Goal: Use online tool/utility: Utilize a website feature to perform a specific function

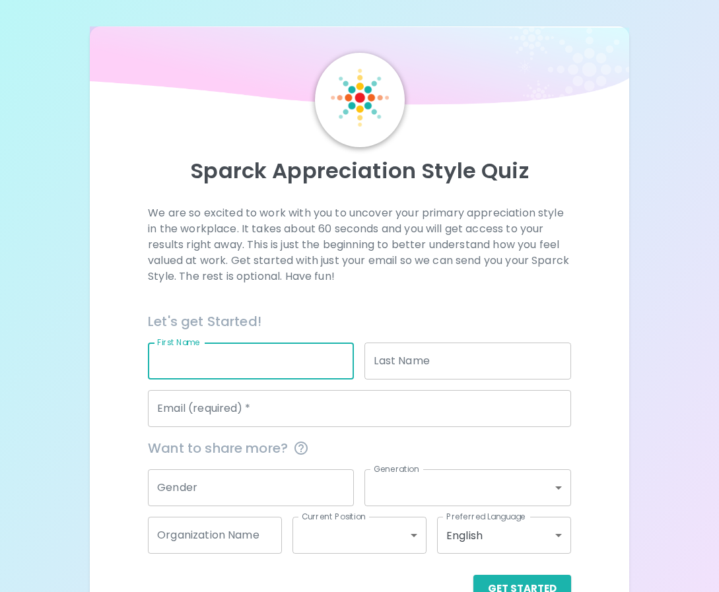
click at [248, 376] on input "First Name" at bounding box center [251, 360] width 206 height 37
type input "[PERSON_NAME]"
type input "[PERSON_NAME][EMAIL_ADDRESS][DOMAIN_NAME]"
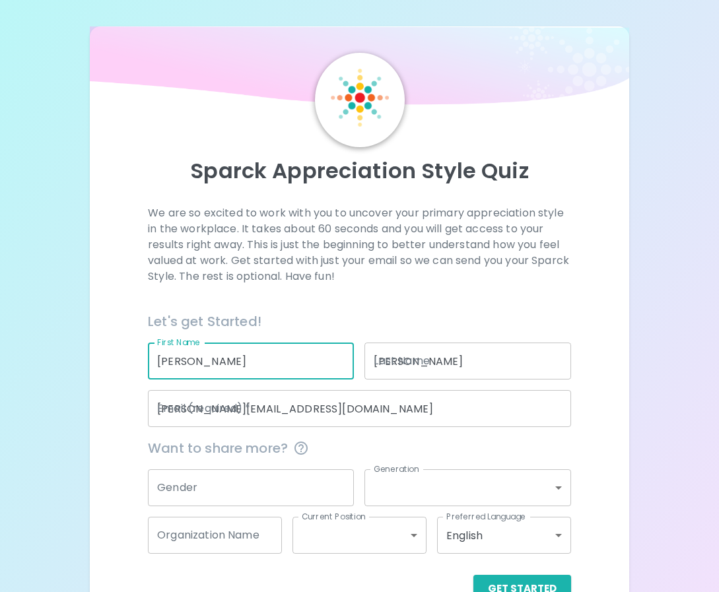
type input "[PERSON_NAME] Bat Mitzvah"
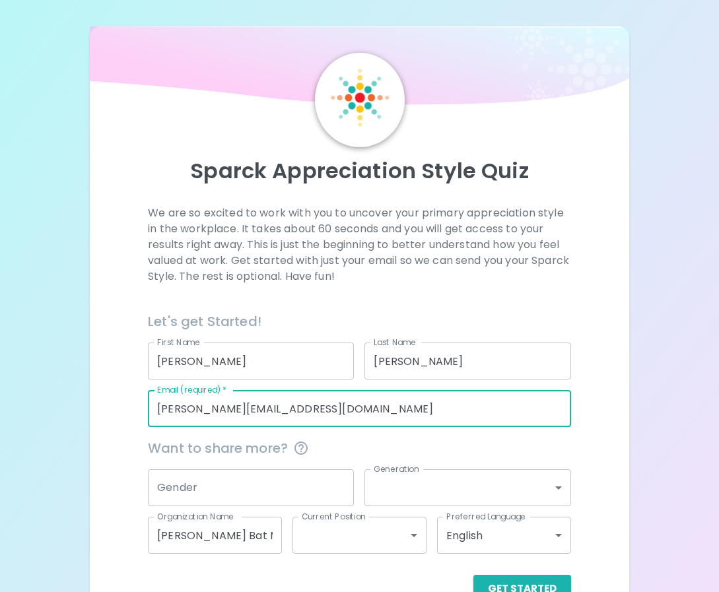
click at [284, 418] on input "[PERSON_NAME][EMAIL_ADDRESS][DOMAIN_NAME]" at bounding box center [359, 408] width 423 height 37
type input "[EMAIL_ADDRESS][DOMAIN_NAME]"
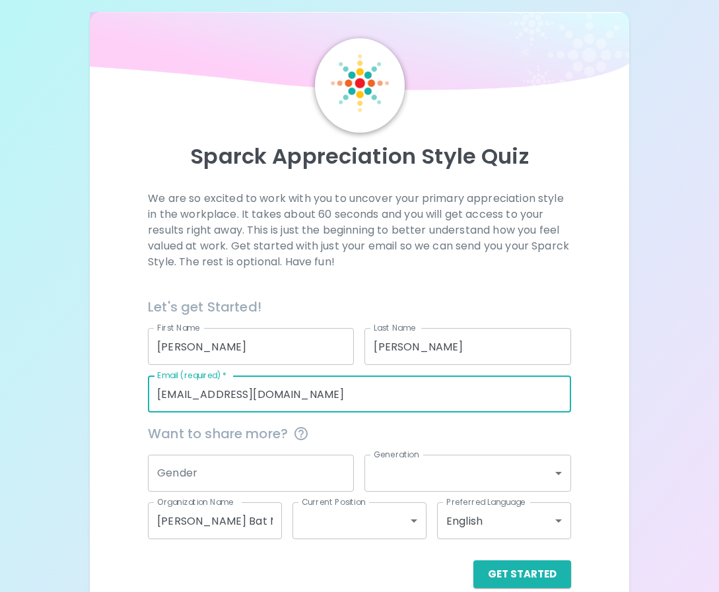
scroll to position [37, 0]
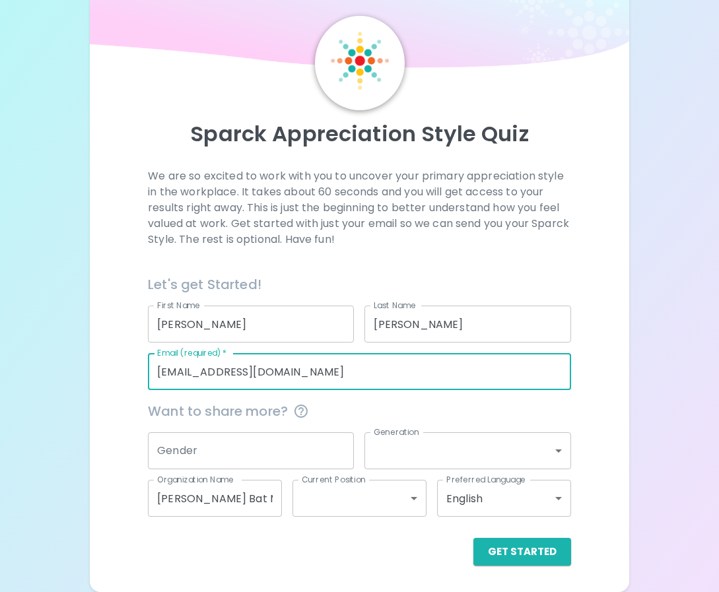
click at [260, 501] on input "[PERSON_NAME] Bat Mitzvah" at bounding box center [215, 498] width 134 height 37
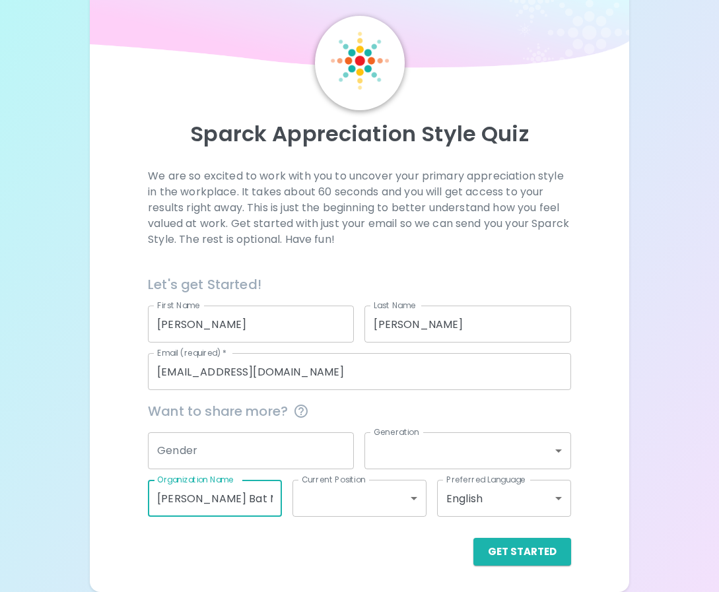
drag, startPoint x: 260, startPoint y: 501, endPoint x: 38, endPoint y: 480, distance: 223.4
click at [38, 480] on div "Sparck Appreciation Style Quiz We are so excited to work with you to uncover yo…" at bounding box center [359, 277] width 719 height 629
click at [530, 405] on span "Want to share more?" at bounding box center [359, 410] width 423 height 21
click at [540, 550] on button "Get Started" at bounding box center [522, 552] width 98 height 28
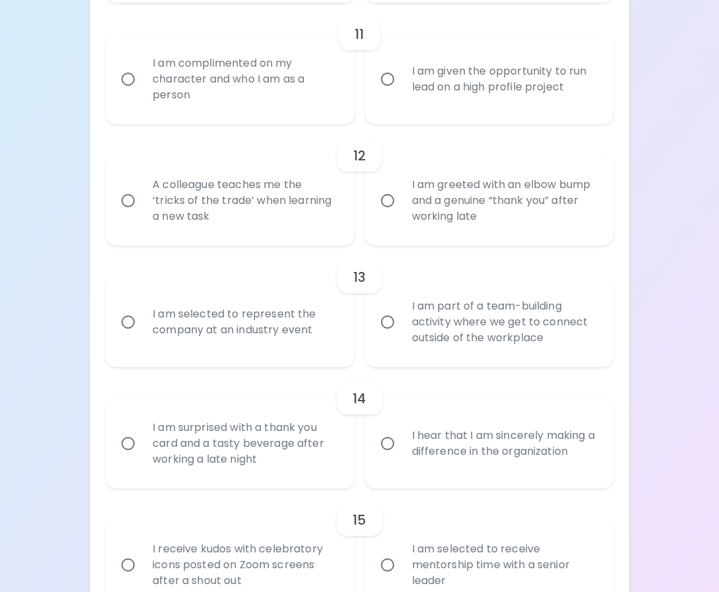
scroll to position [1515, 0]
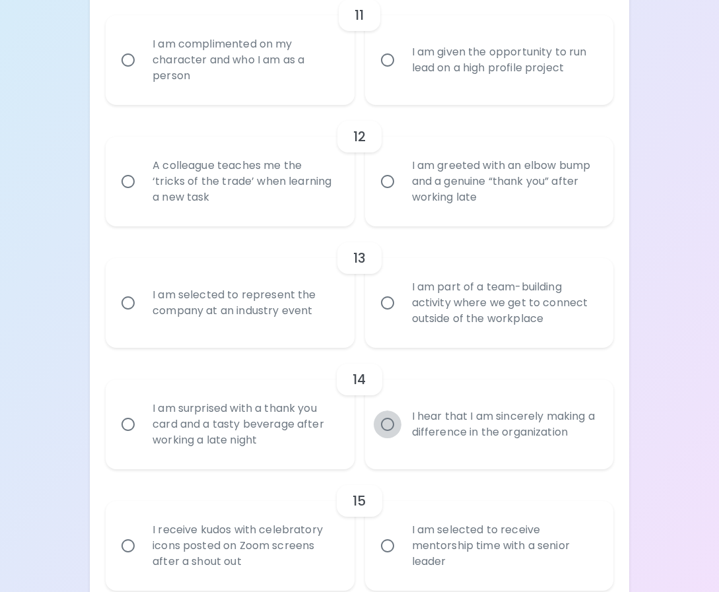
click at [386, 410] on input "I hear that I am sincerely making a difference in the organization" at bounding box center [387, 424] width 28 height 28
radio input "true"
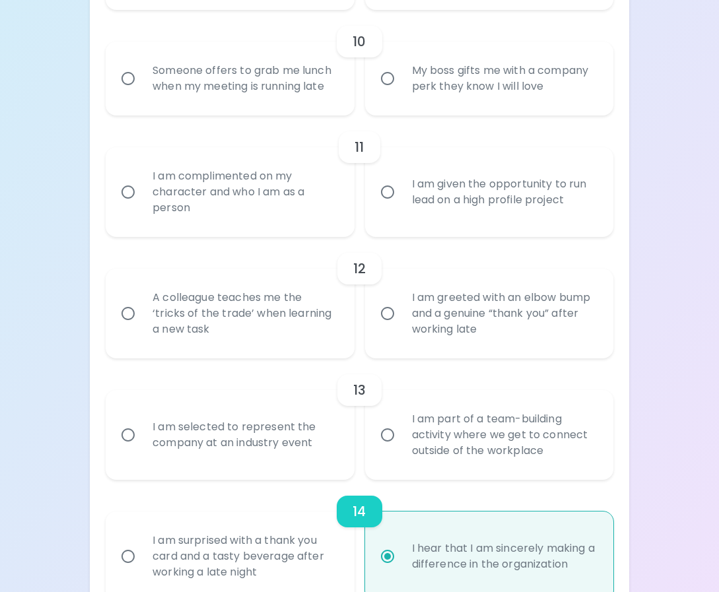
scroll to position [1317, 0]
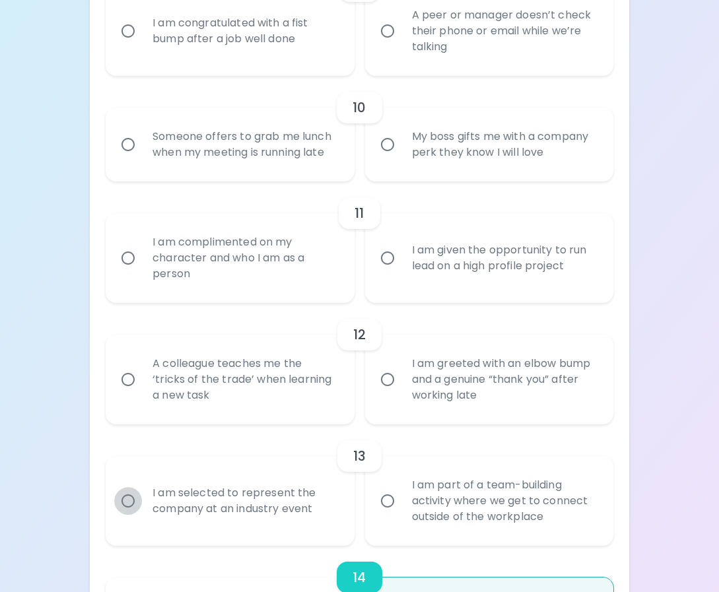
click at [129, 487] on input "I am selected to represent the company at an industry event" at bounding box center [128, 501] width 28 height 28
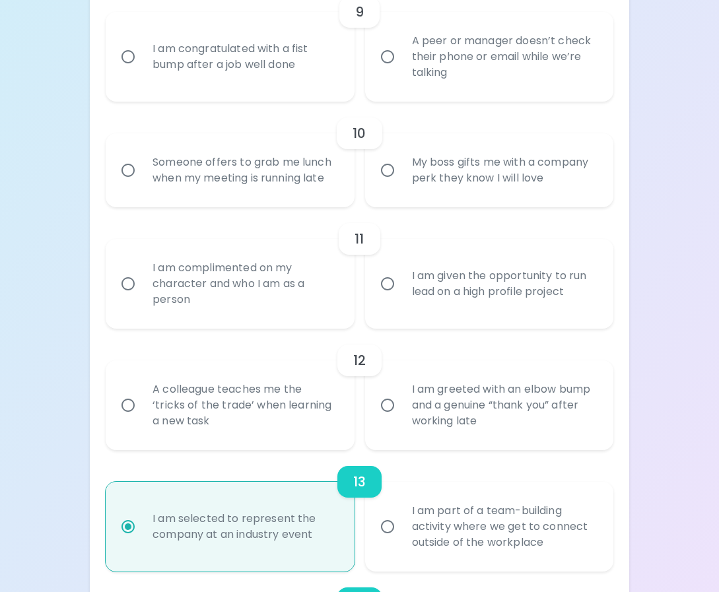
scroll to position [1291, 0]
click at [382, 513] on input "I am part of a team-building activity where we get to connect outside of the wo…" at bounding box center [387, 527] width 28 height 28
radio input "false"
radio input "true"
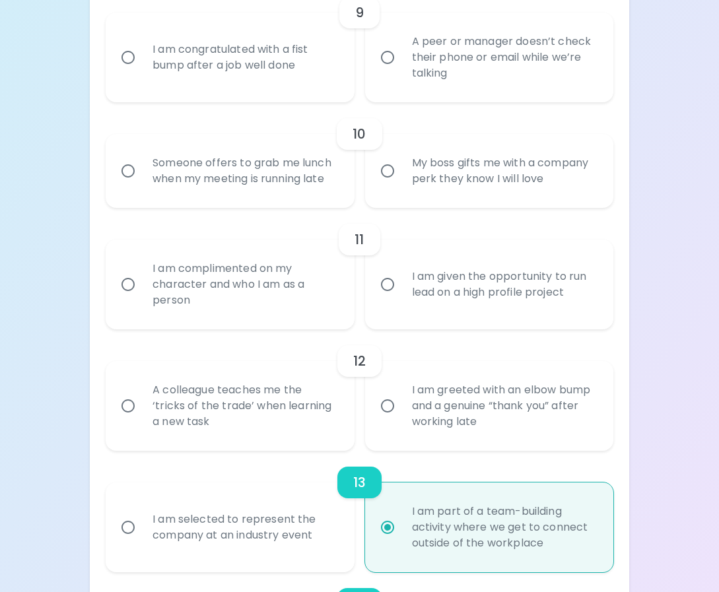
radio input "true"
click at [112, 482] on label "I am selected to represent the company at an industry event" at bounding box center [222, 527] width 248 height 90
click at [114, 513] on input "I am selected to represent the company at an industry event" at bounding box center [128, 527] width 28 height 28
radio input "false"
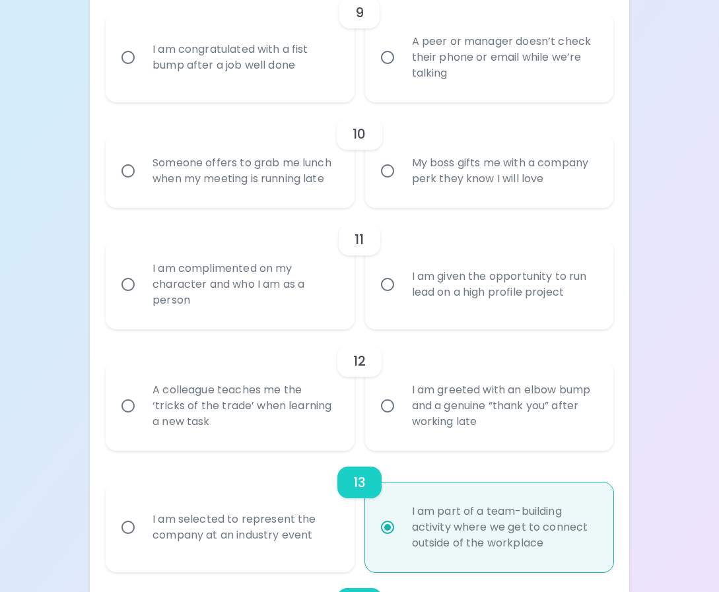
radio input "true"
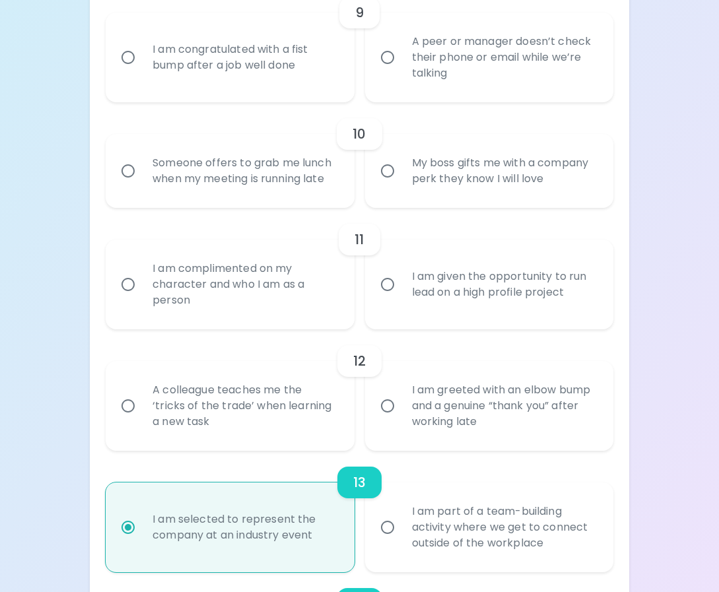
radio input "true"
click at [256, 366] on div "A colleague teaches me the ‘tricks of the trade’ when learning a new task" at bounding box center [244, 405] width 205 height 79
click at [142, 392] on input "A colleague teaches me the ‘tricks of the trade’ when learning a new task" at bounding box center [128, 406] width 28 height 28
radio input "false"
radio input "true"
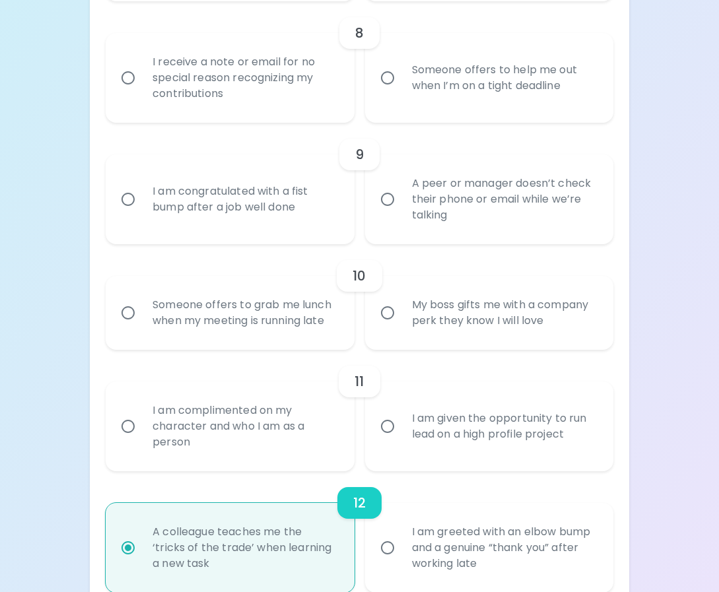
scroll to position [1132, 0]
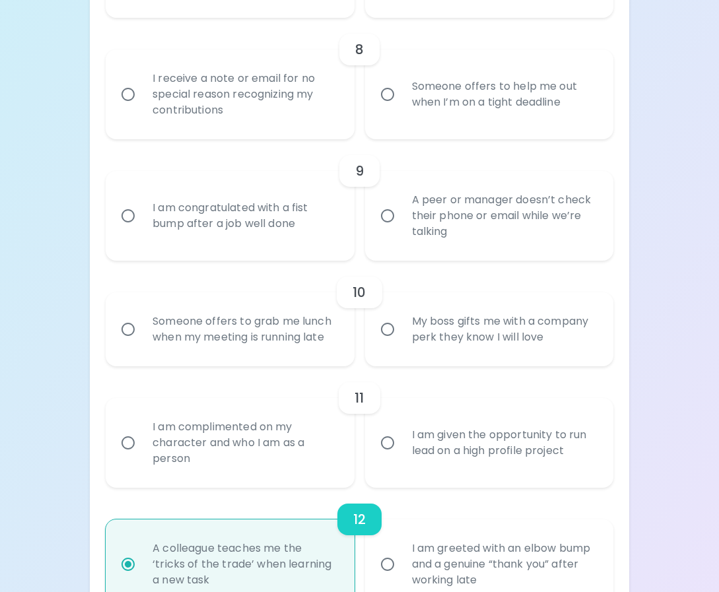
radio input "true"
click at [242, 403] on div "I am complimented on my character and who I am as a person" at bounding box center [244, 442] width 205 height 79
click at [142, 429] on input "I am complimented on my character and who I am as a person" at bounding box center [128, 443] width 28 height 28
radio input "false"
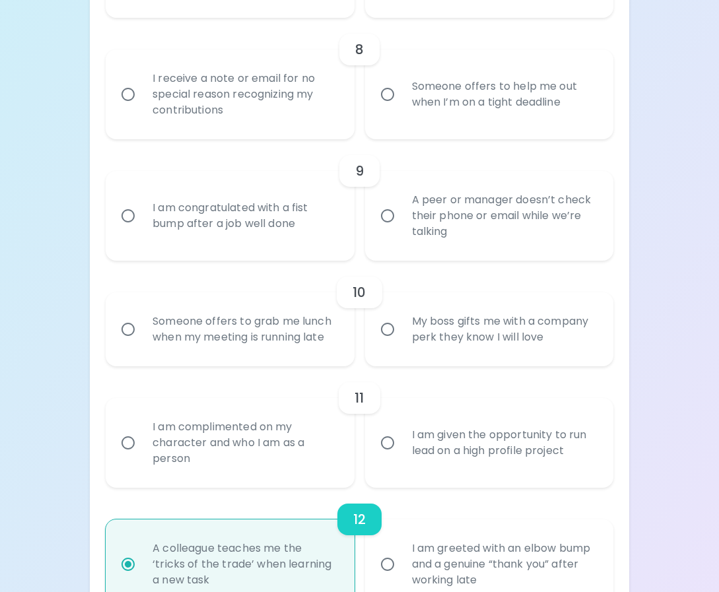
radio input "true"
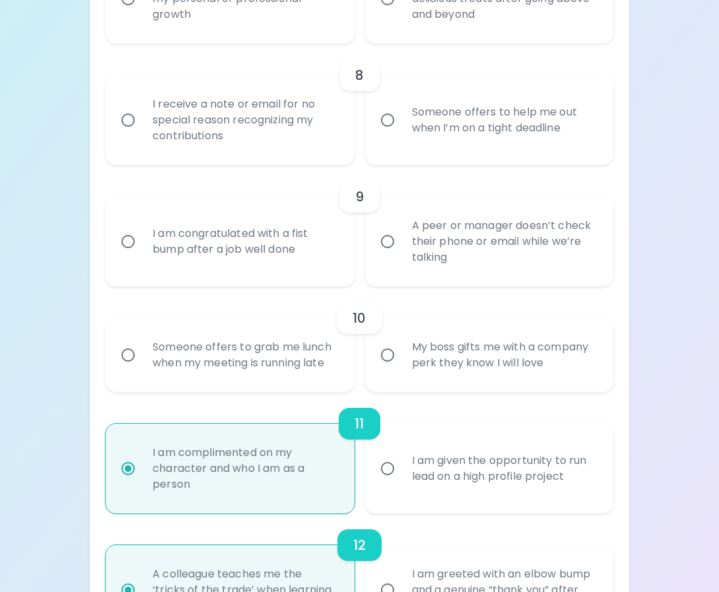
scroll to position [1106, 0]
radio input "true"
click at [224, 324] on div "Someone offers to grab me lunch when my meeting is running late" at bounding box center [244, 355] width 205 height 63
click at [142, 342] on input "Someone offers to grab me lunch when my meeting is running late" at bounding box center [128, 356] width 28 height 28
radio input "false"
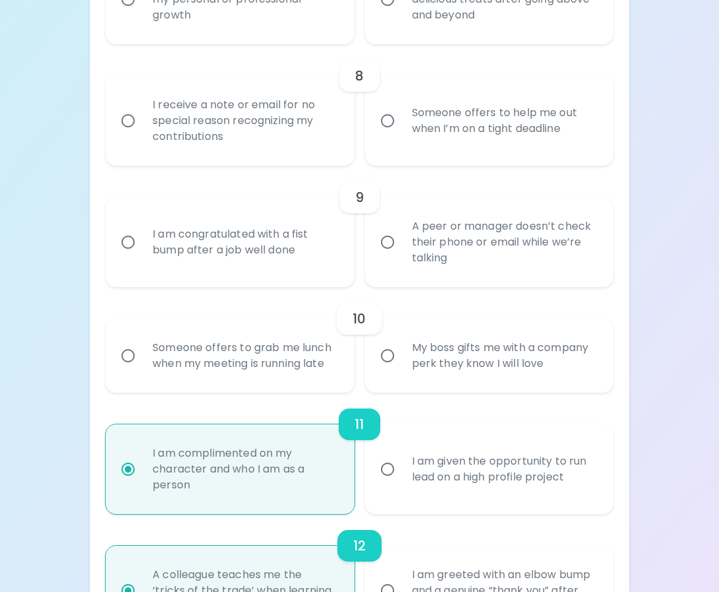
radio input "false"
radio input "true"
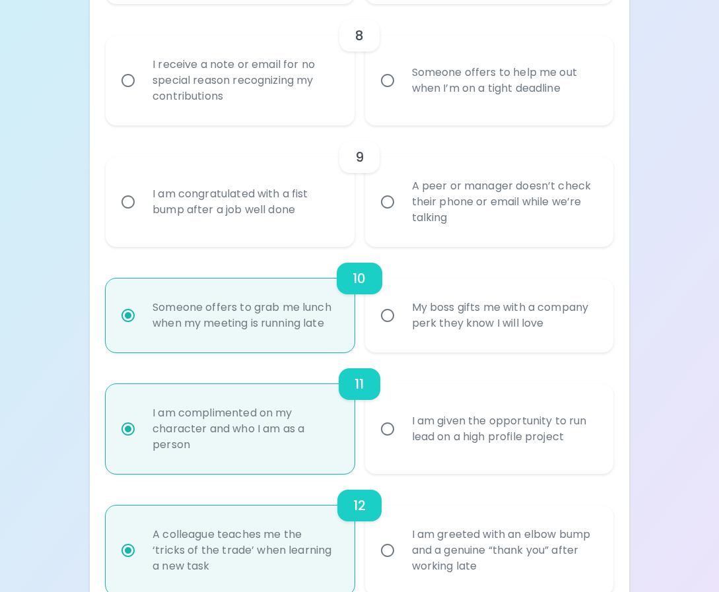
scroll to position [1079, 0]
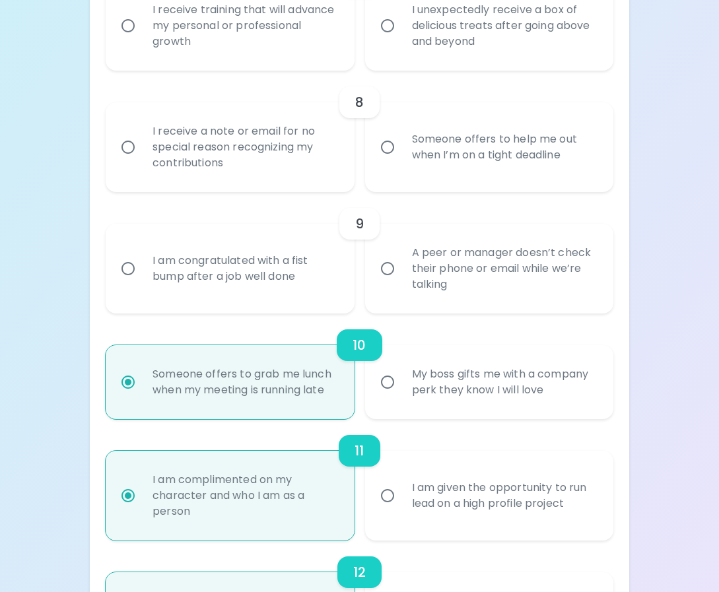
click at [437, 350] on div "My boss gifts me with a company perk they know I will love" at bounding box center [503, 381] width 205 height 63
click at [401, 368] on input "My boss gifts me with a company perk they know I will love" at bounding box center [387, 382] width 28 height 28
radio input "false"
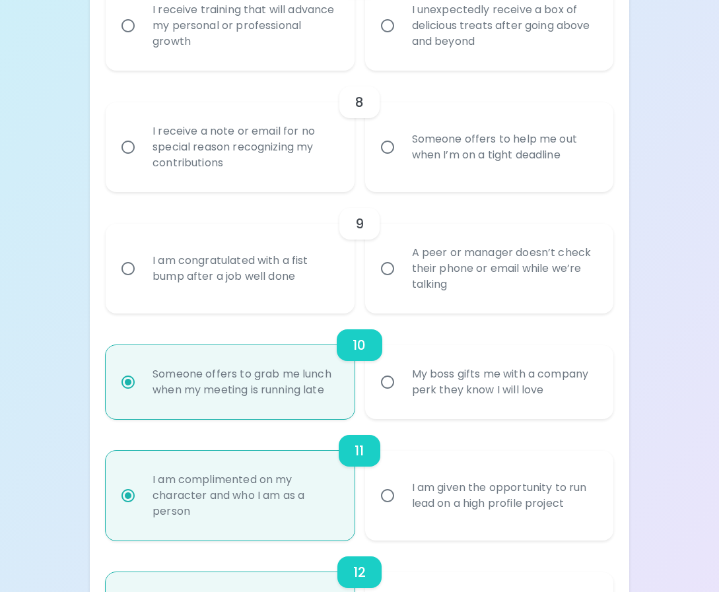
radio input "false"
radio input "true"
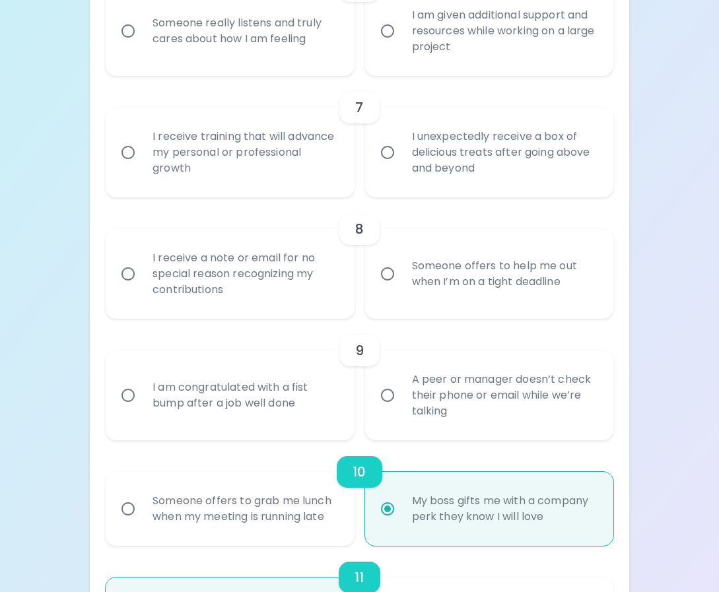
scroll to position [947, 0]
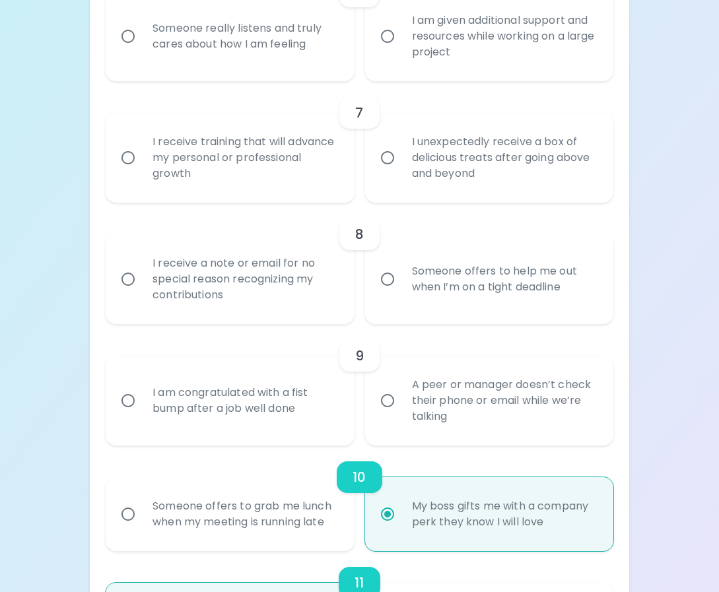
radio input "true"
click at [496, 361] on div "A peer or manager doesn’t check their phone or email while we’re talking" at bounding box center [503, 400] width 205 height 79
click at [401, 387] on input "A peer or manager doesn’t check their phone or email while we’re talking" at bounding box center [387, 401] width 28 height 28
radio input "false"
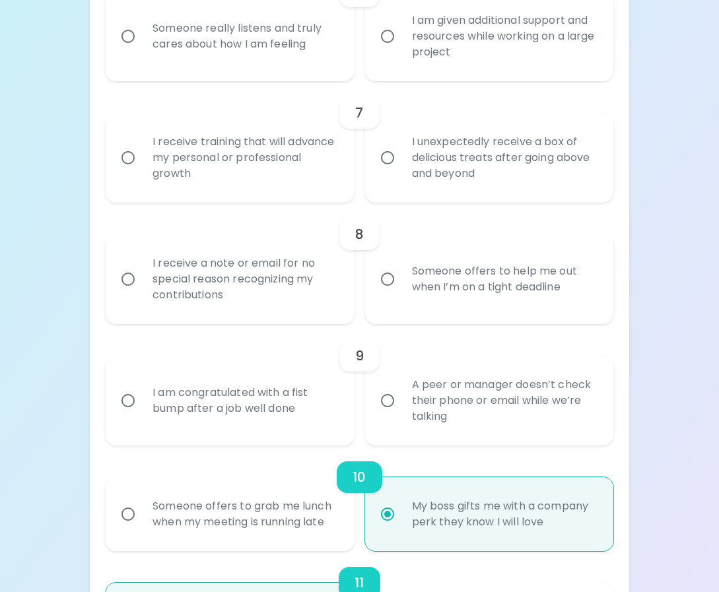
radio input "false"
radio input "true"
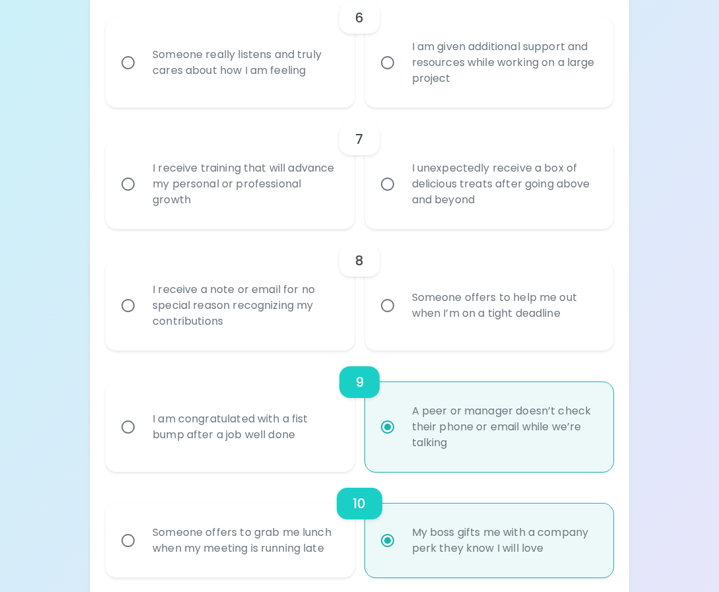
scroll to position [855, 0]
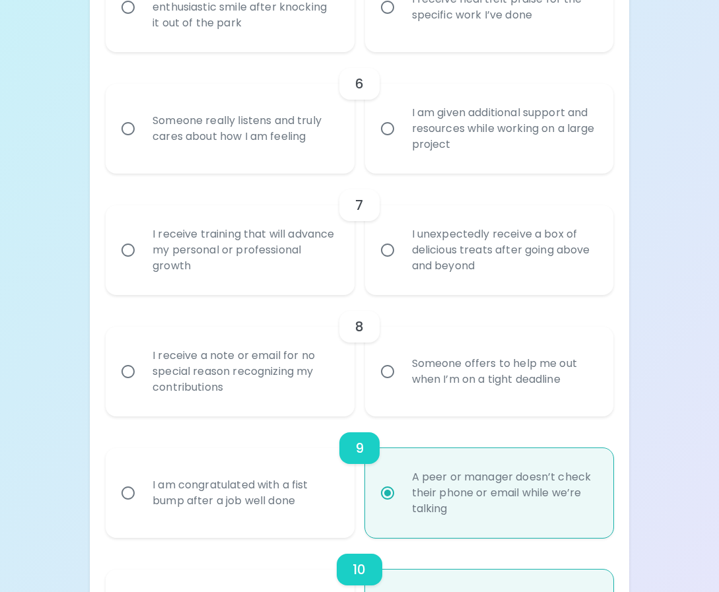
radio input "true"
click at [497, 362] on div "Someone offers to help me out when I’m on a tight deadline" at bounding box center [503, 371] width 205 height 63
click at [401, 362] on input "Someone offers to help me out when I’m on a tight deadline" at bounding box center [387, 372] width 28 height 28
radio input "false"
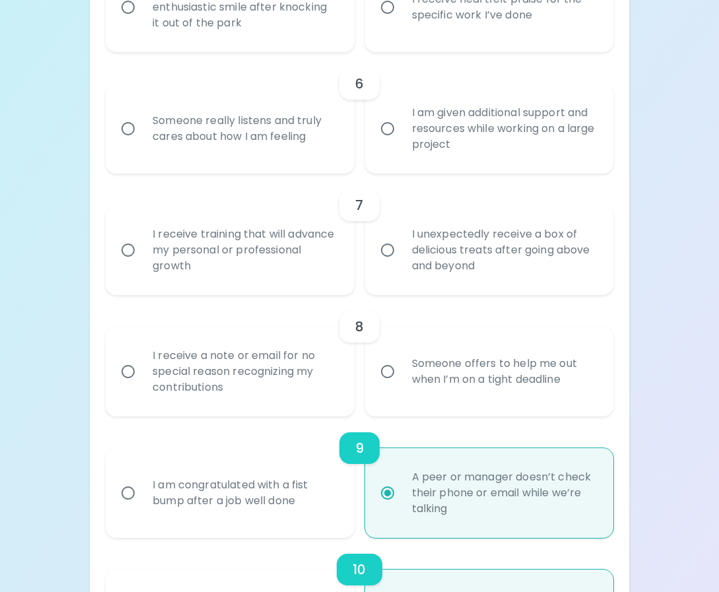
radio input "false"
radio input "true"
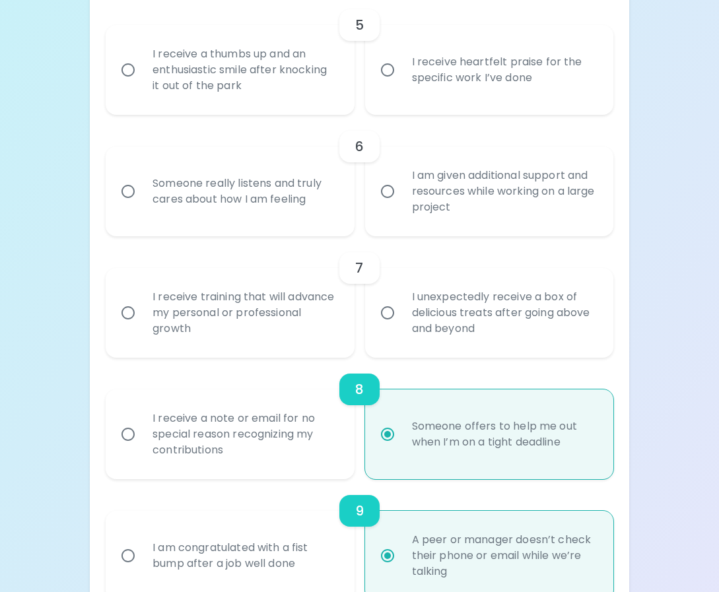
scroll to position [763, 0]
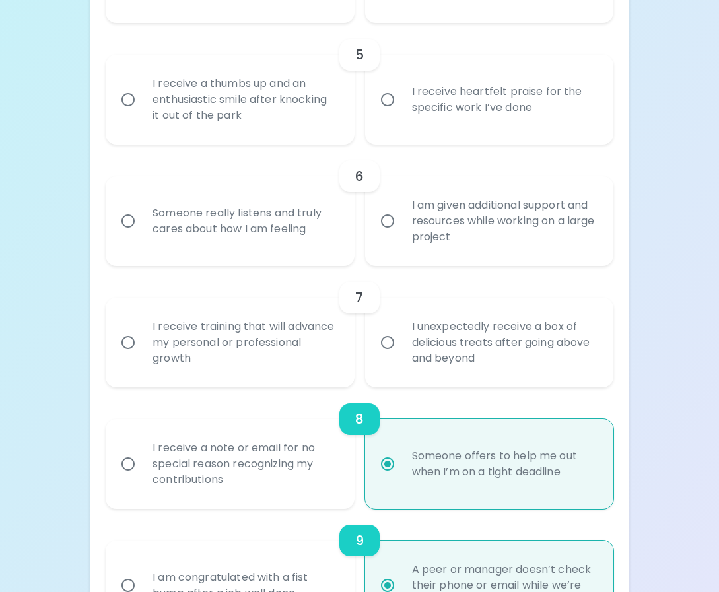
radio input "true"
click at [268, 333] on div "I receive training that will advance my personal or professional growth" at bounding box center [244, 342] width 205 height 79
click at [142, 333] on input "I receive training that will advance my personal or professional growth" at bounding box center [128, 343] width 28 height 28
radio input "false"
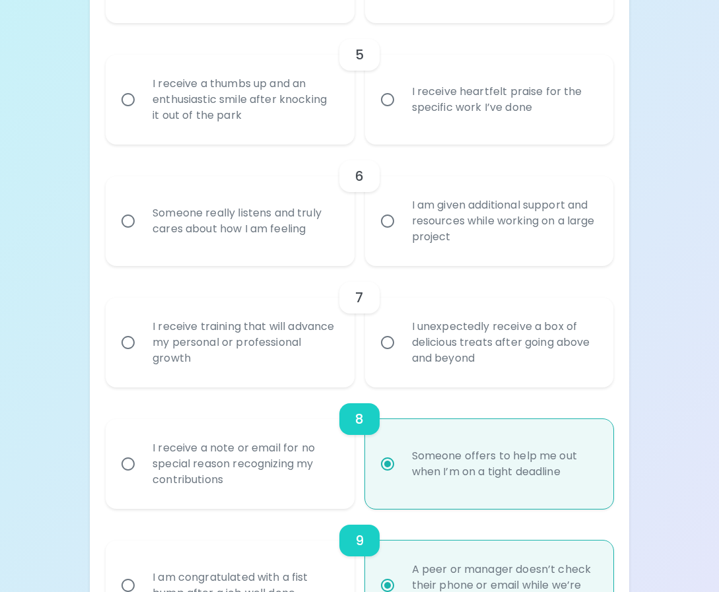
radio input "false"
radio input "true"
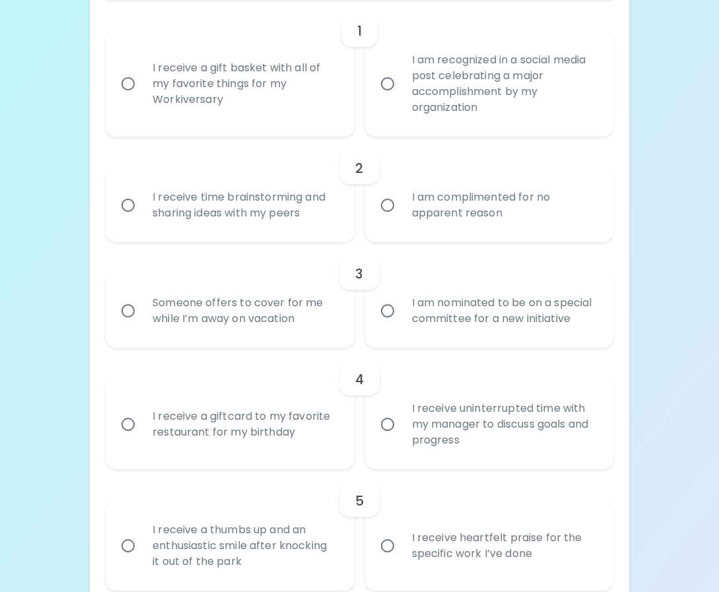
scroll to position [143, 0]
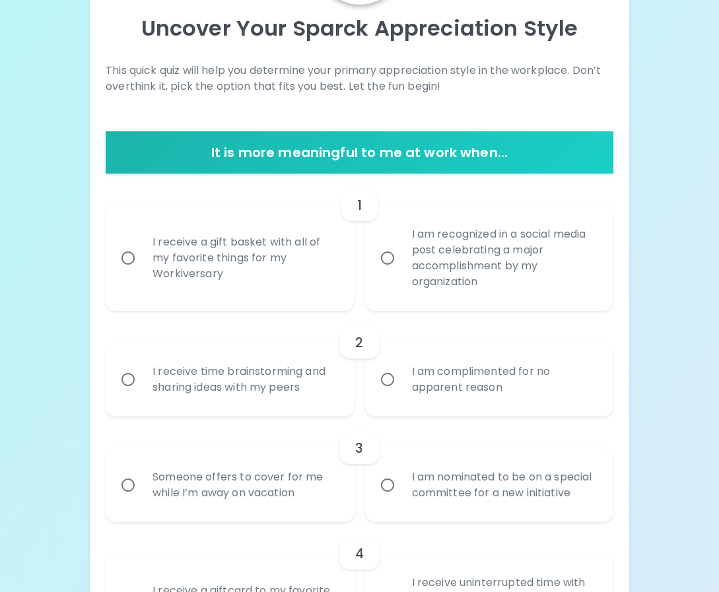
radio input "true"
click at [525, 268] on div "I am recognized in a social media post celebrating a major accomplishment by my…" at bounding box center [503, 257] width 205 height 95
click at [401, 268] on input "I am recognized in a social media post celebrating a major accomplishment by my…" at bounding box center [387, 258] width 28 height 28
radio input "false"
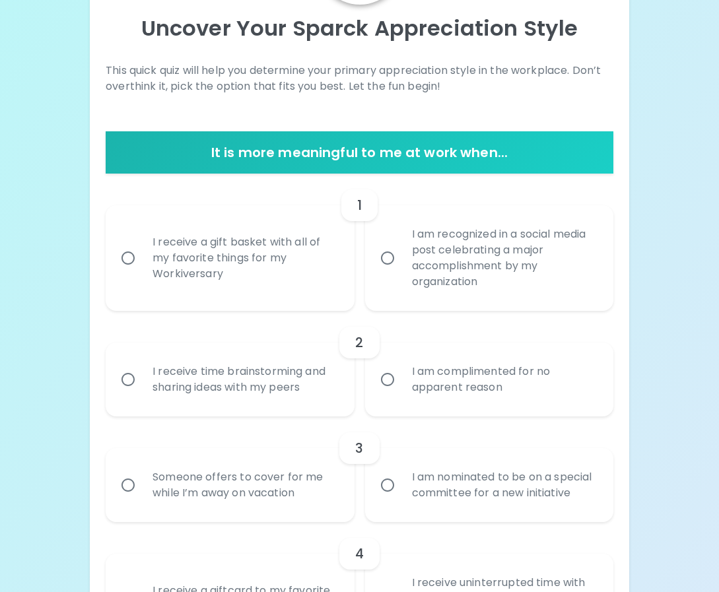
radio input "false"
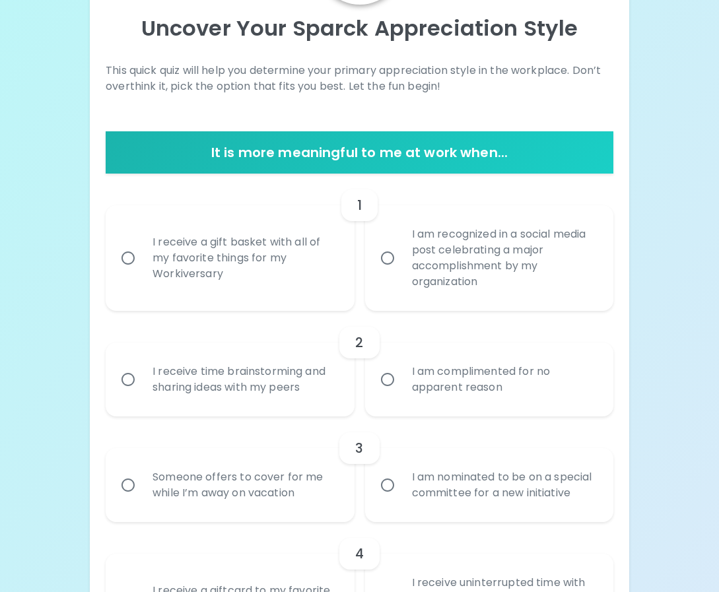
radio input "true"
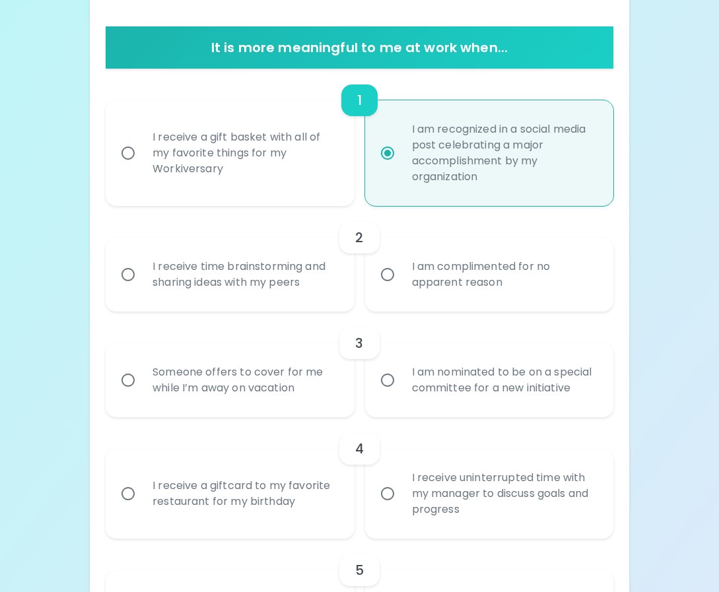
scroll to position [248, 0]
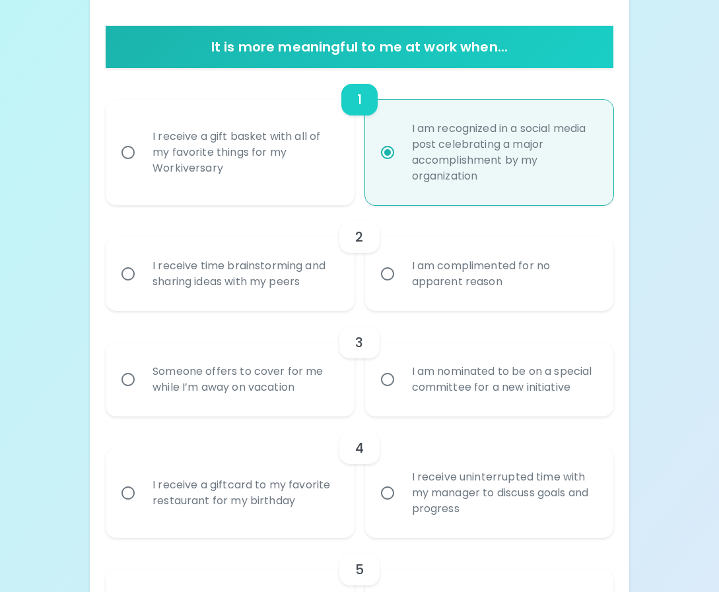
radio input "true"
click at [318, 275] on div "I receive time brainstorming and sharing ideas with my peers" at bounding box center [244, 273] width 205 height 63
click at [142, 275] on input "I receive time brainstorming and sharing ideas with my peers" at bounding box center [128, 274] width 28 height 28
radio input "false"
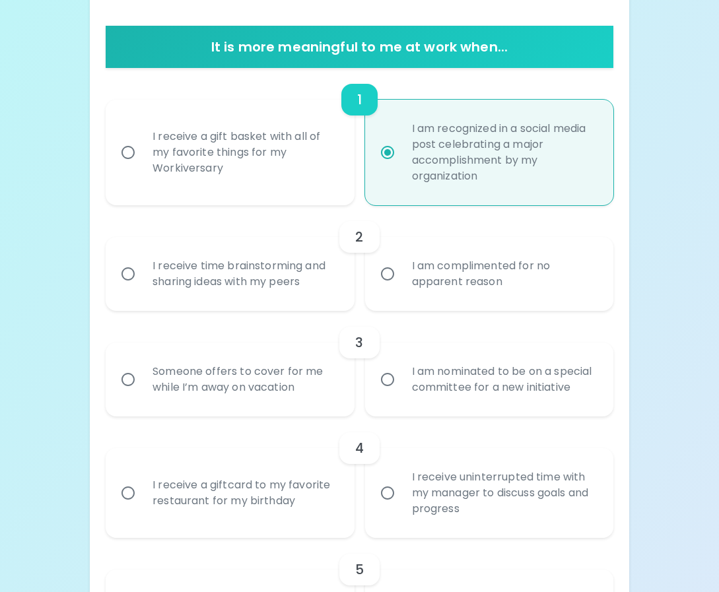
radio input "false"
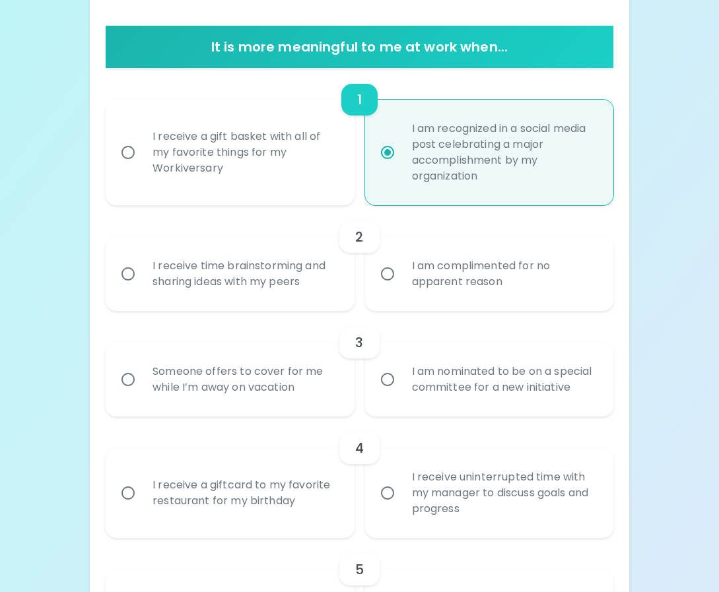
radio input "false"
radio input "true"
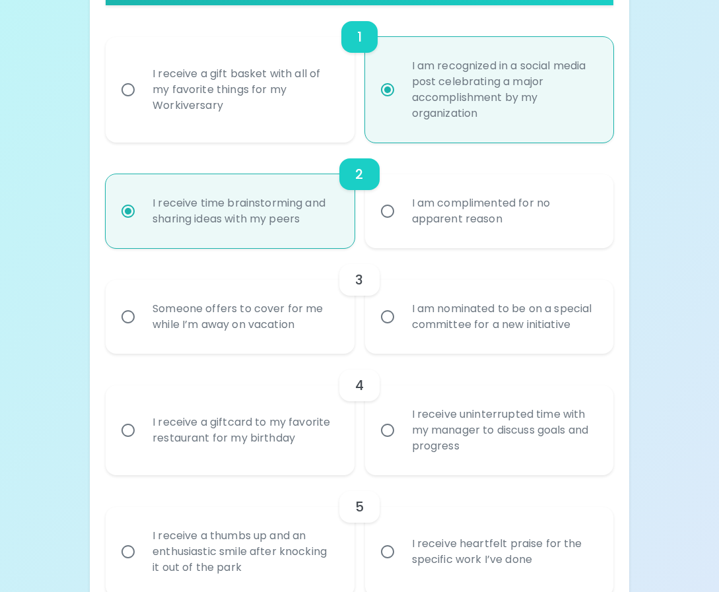
scroll to position [354, 0]
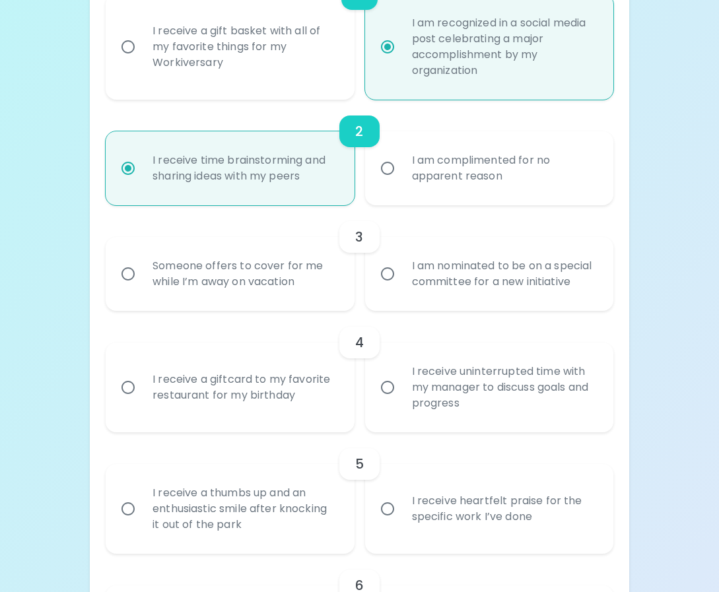
radio input "true"
click at [417, 271] on div "I am nominated to be on a special committee for a new initiative" at bounding box center [503, 273] width 205 height 63
click at [401, 271] on input "I am nominated to be on a special committee for a new initiative" at bounding box center [387, 274] width 28 height 28
radio input "false"
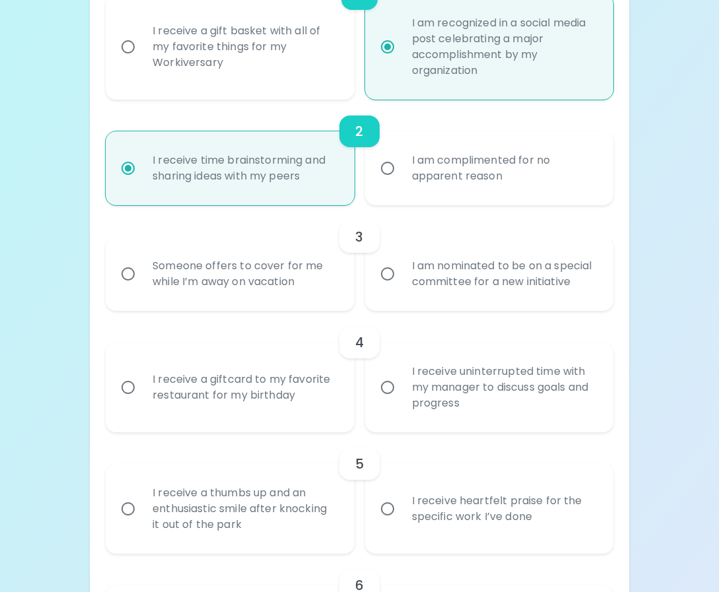
radio input "false"
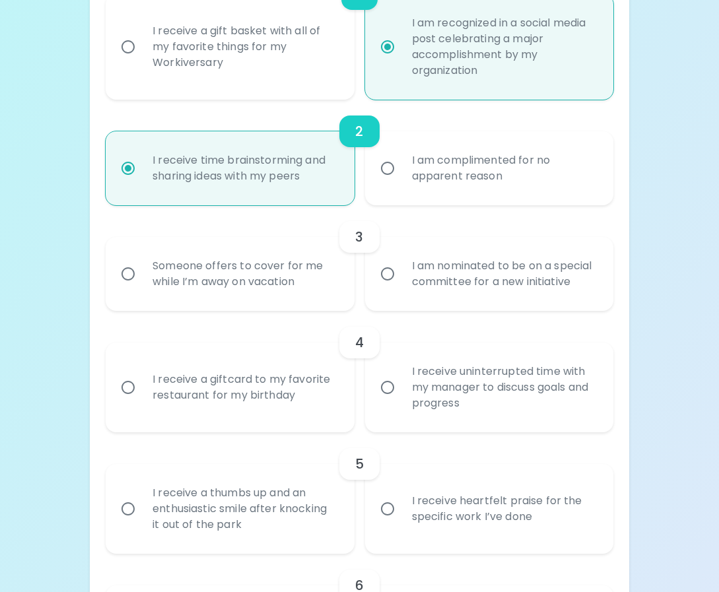
radio input "false"
radio input "true"
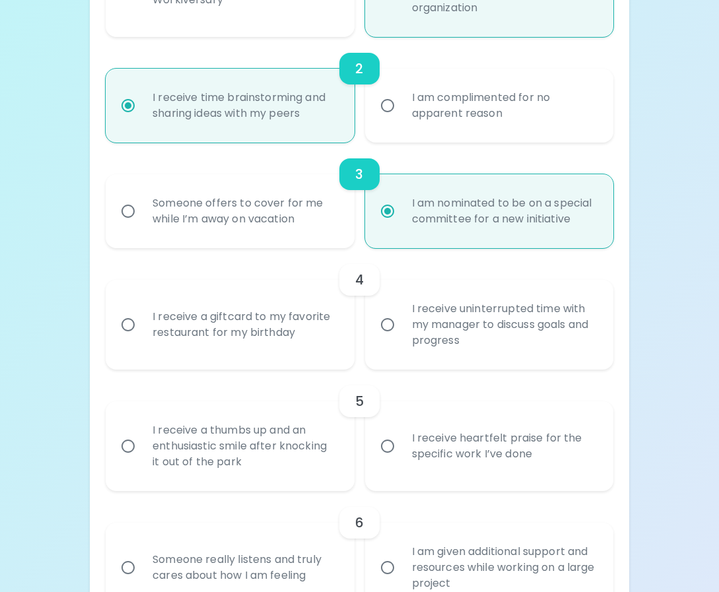
scroll to position [459, 0]
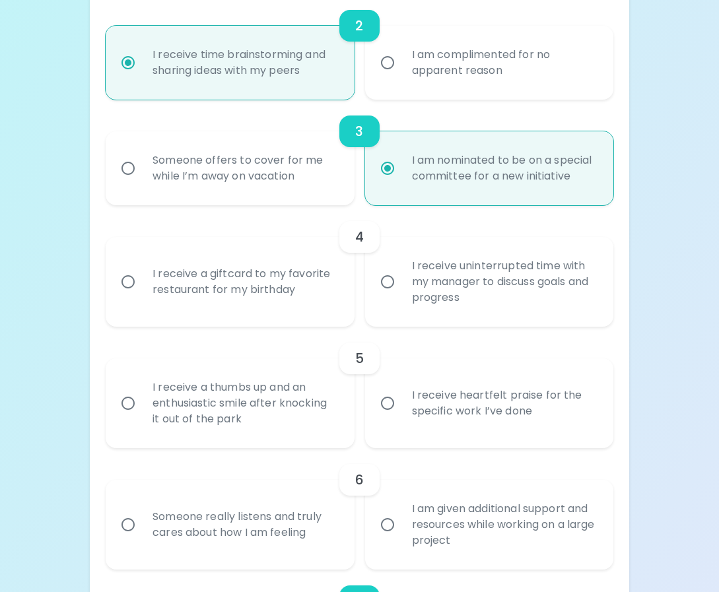
radio input "true"
click at [417, 271] on div "I receive uninterrupted time with my manager to discuss goals and progress" at bounding box center [503, 281] width 205 height 79
click at [401, 271] on input "I receive uninterrupted time with my manager to discuss goals and progress" at bounding box center [387, 282] width 28 height 28
radio input "false"
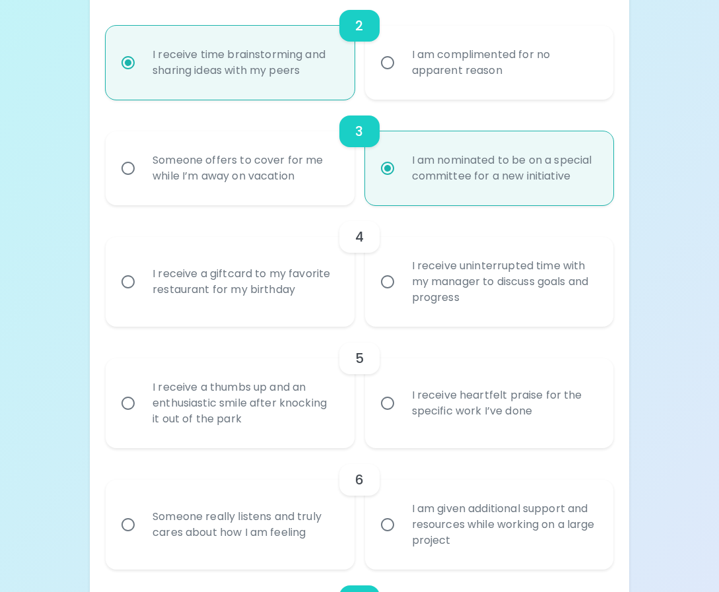
radio input "false"
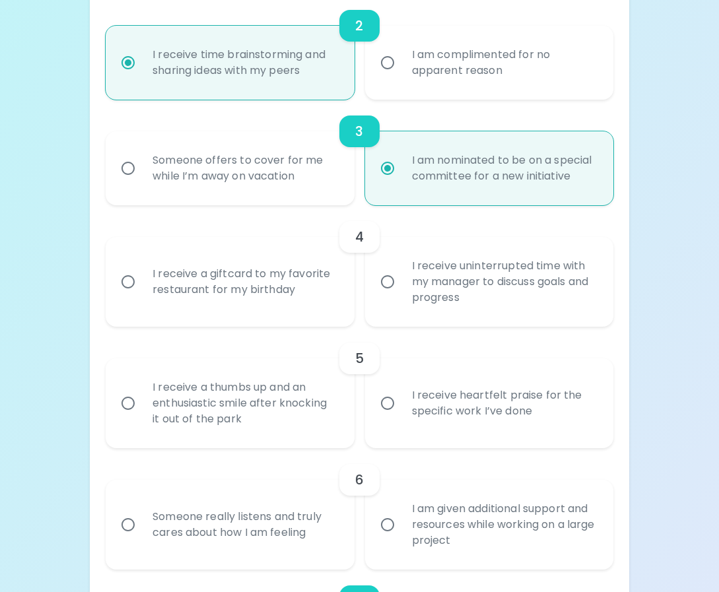
radio input "false"
radio input "true"
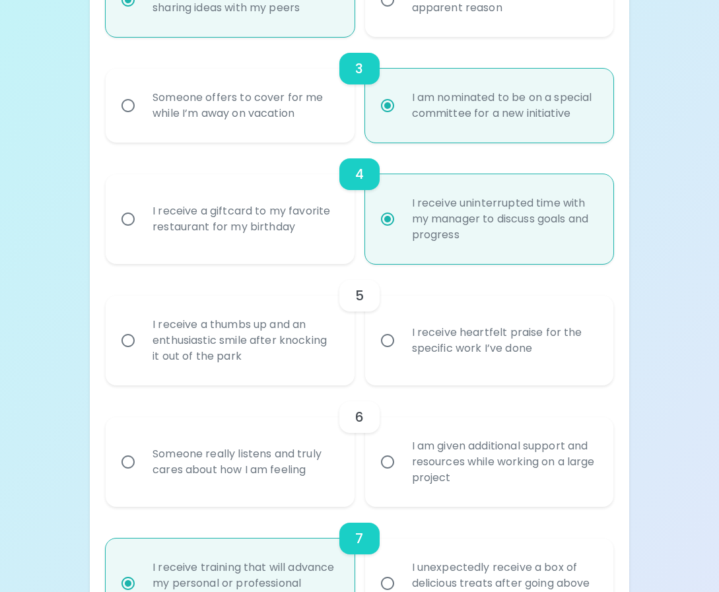
scroll to position [565, 0]
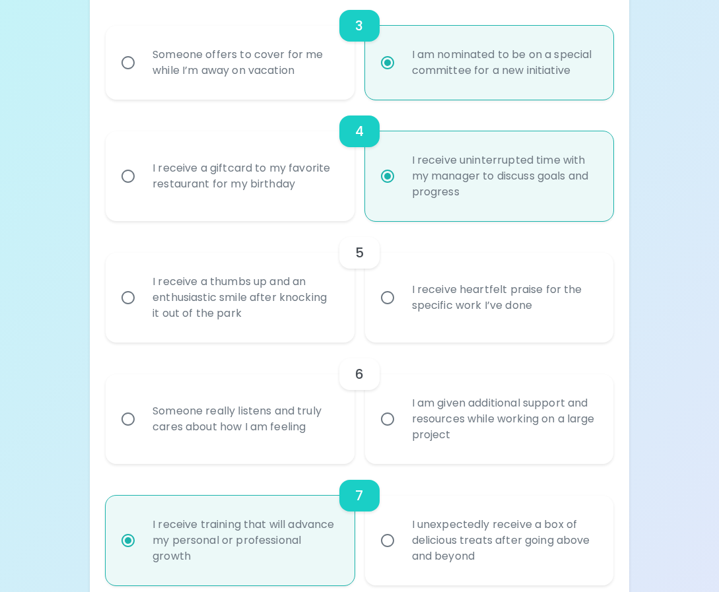
radio input "true"
click at [419, 275] on div "I receive heartfelt praise for the specific work I’ve done" at bounding box center [503, 297] width 205 height 63
click at [401, 284] on input "I receive heartfelt praise for the specific work I’ve done" at bounding box center [387, 298] width 28 height 28
radio input "false"
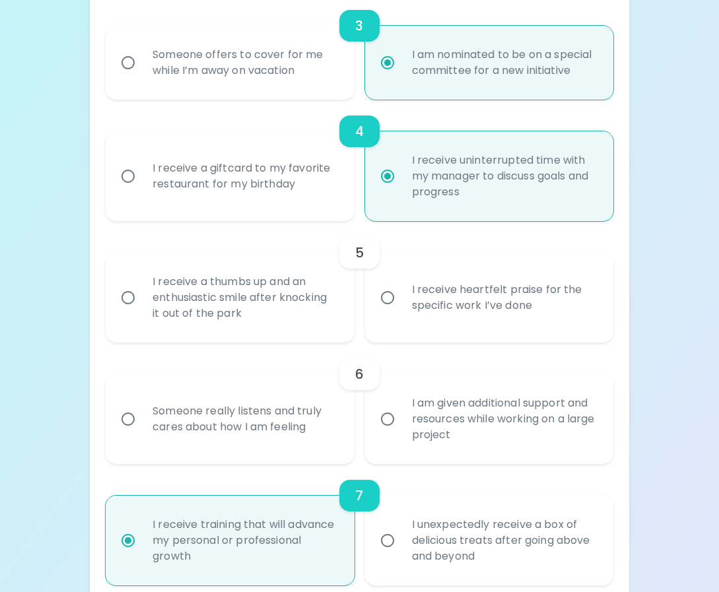
radio input "false"
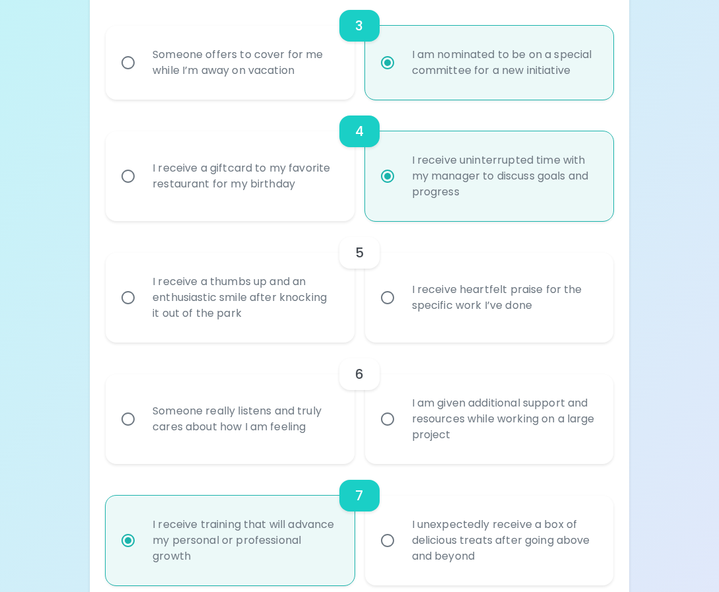
radio input "false"
radio input "true"
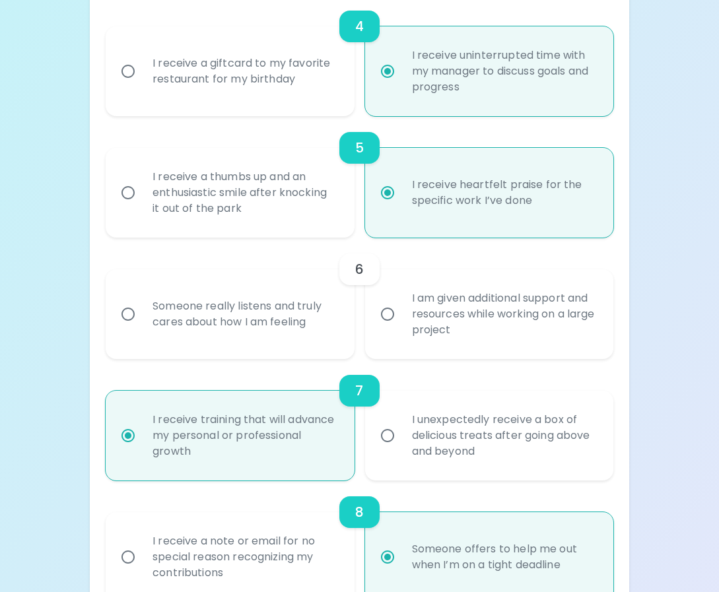
scroll to position [670, 0]
radio input "true"
click at [311, 308] on div "Someone really listens and truly cares about how I am feeling" at bounding box center [244, 313] width 205 height 63
click at [142, 308] on input "Someone really listens and truly cares about how I am feeling" at bounding box center [128, 314] width 28 height 28
radio input "false"
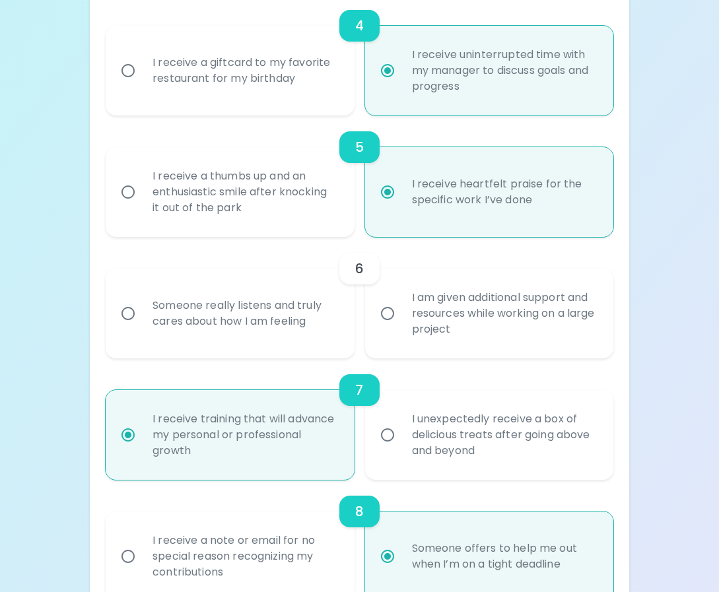
radio input "false"
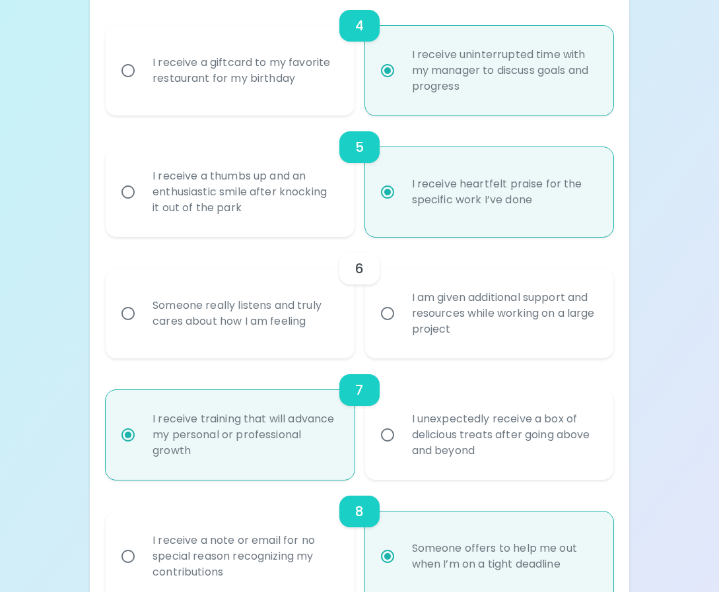
radio input "false"
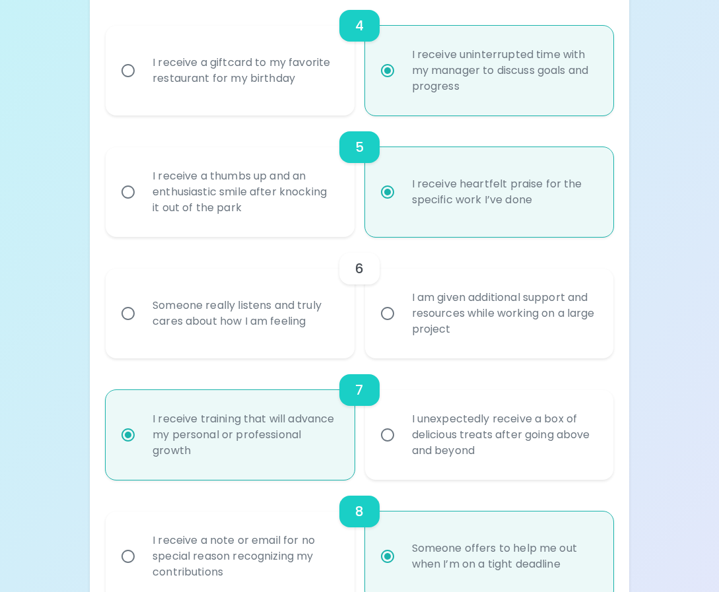
radio input "false"
radio input "true"
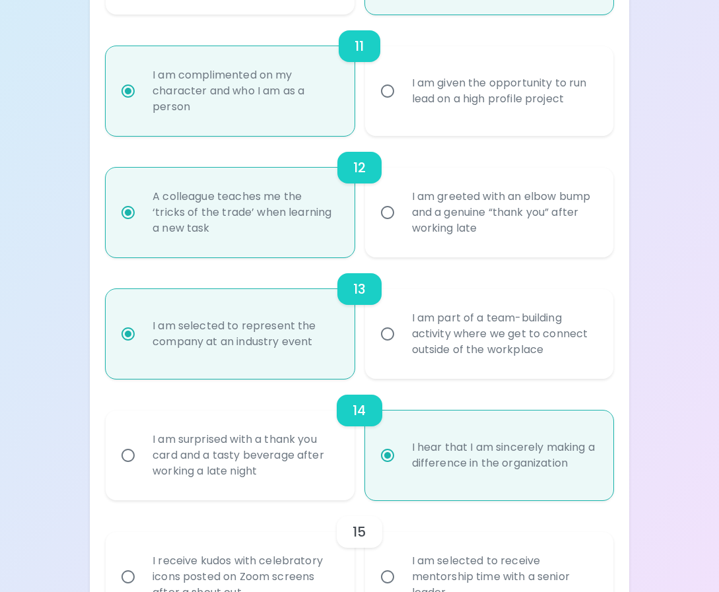
scroll to position [1515, 0]
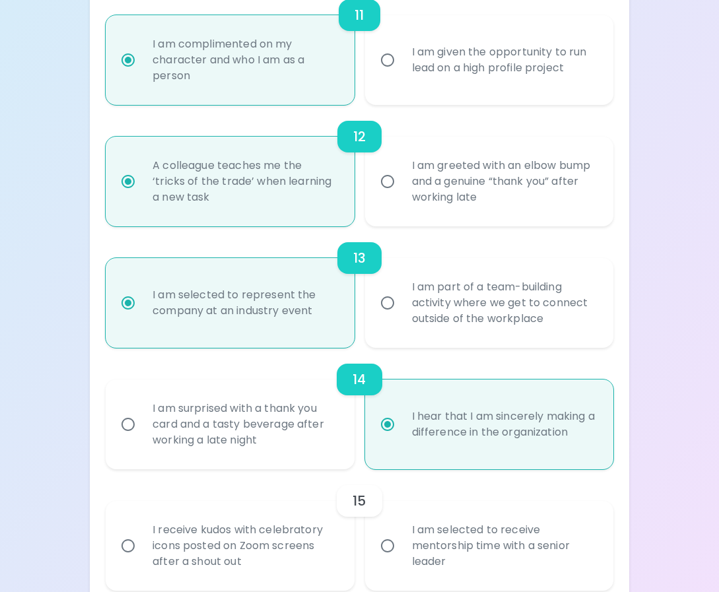
radio input "true"
click at [447, 506] on div "I am selected to receive mentorship time with a senior leader" at bounding box center [503, 545] width 205 height 79
click at [401, 532] on input "I am selected to receive mentorship time with a senior leader" at bounding box center [387, 546] width 28 height 28
radio input "false"
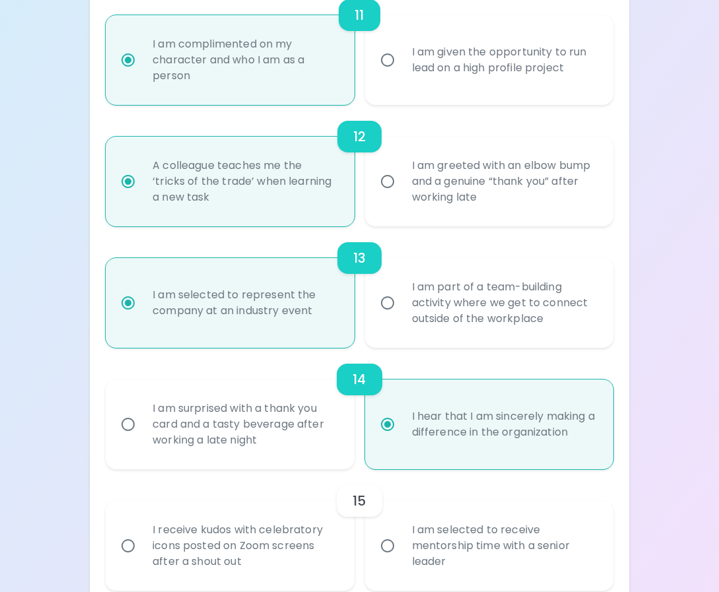
radio input "false"
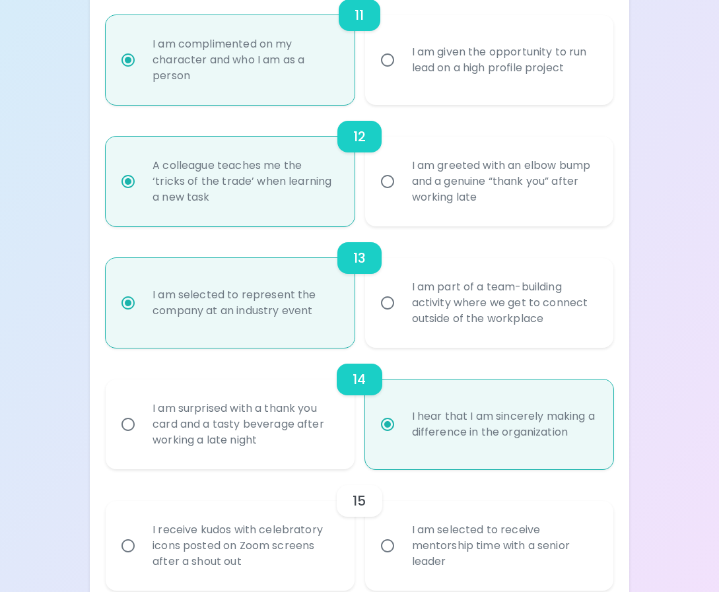
radio input "false"
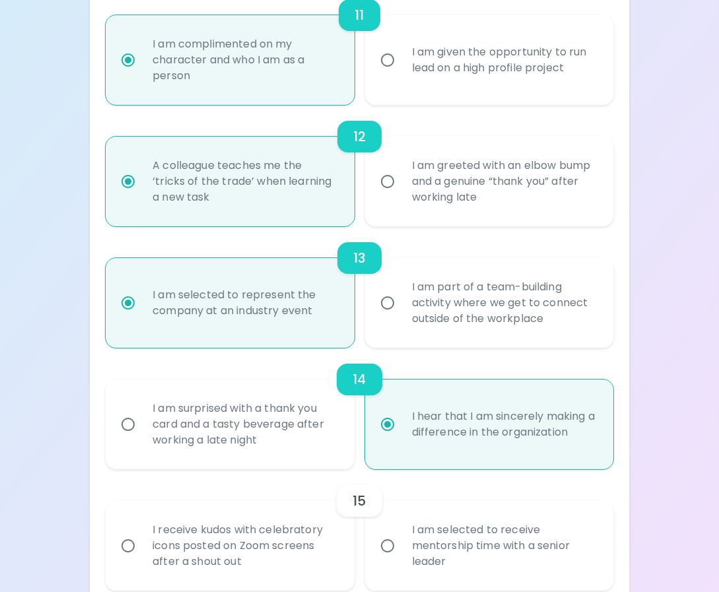
radio input "true"
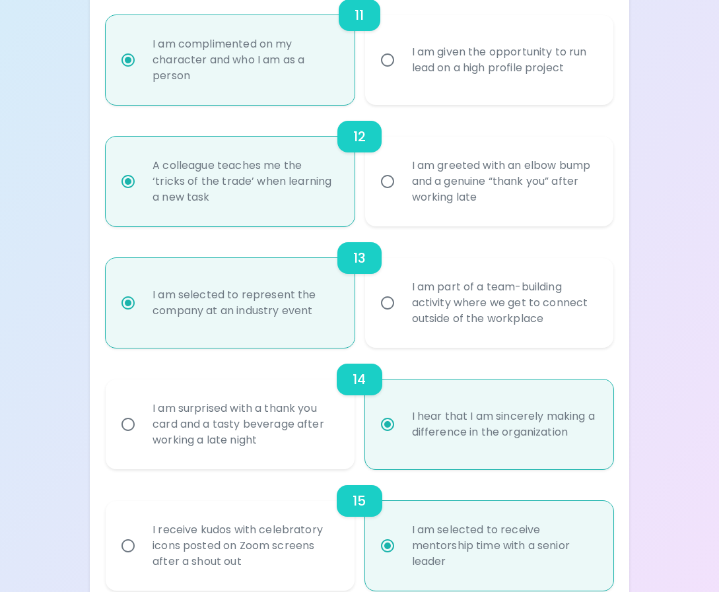
radio input "true"
radio input "false"
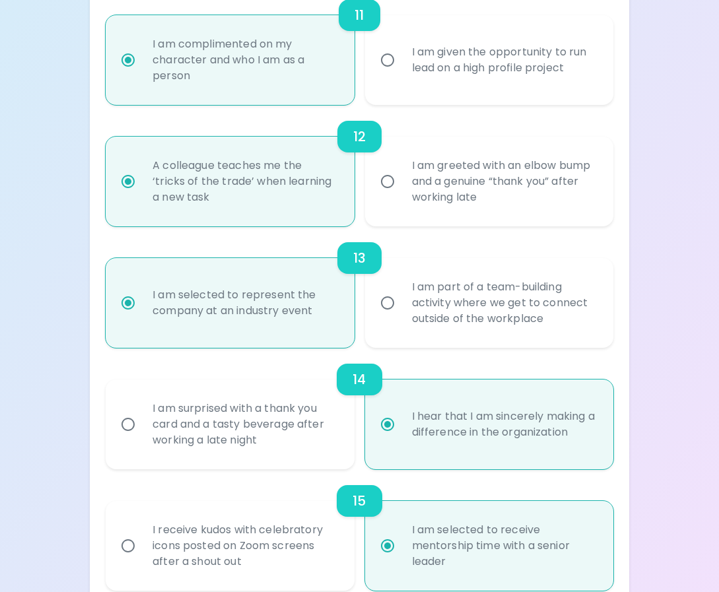
radio input "false"
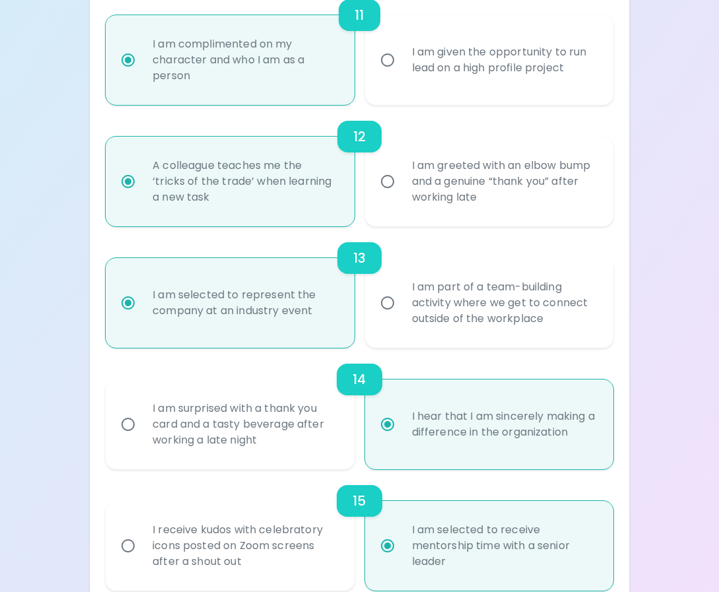
radio input "false"
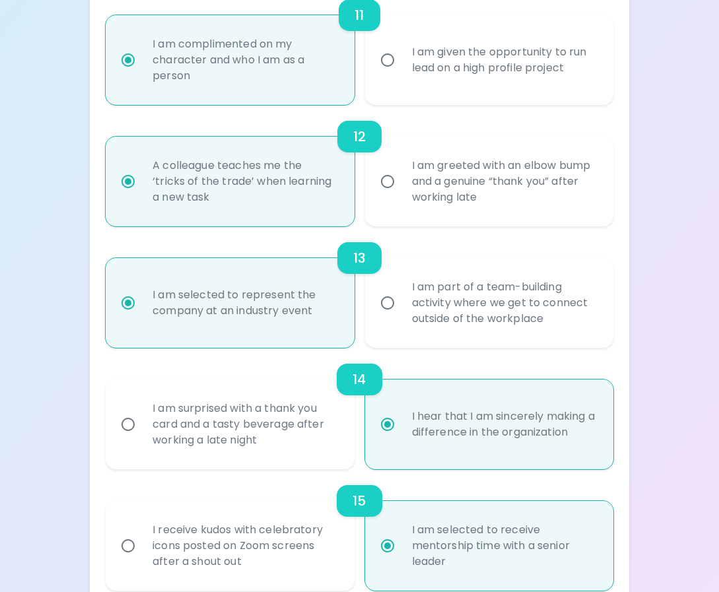
radio input "false"
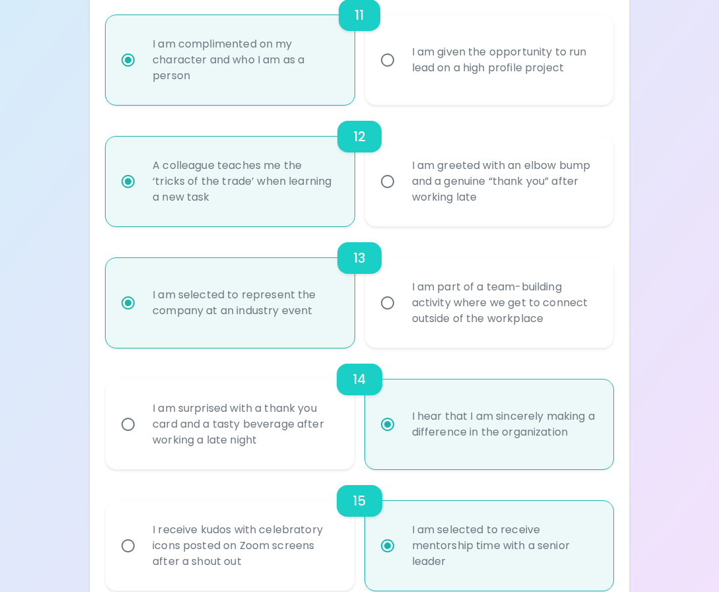
radio input "false"
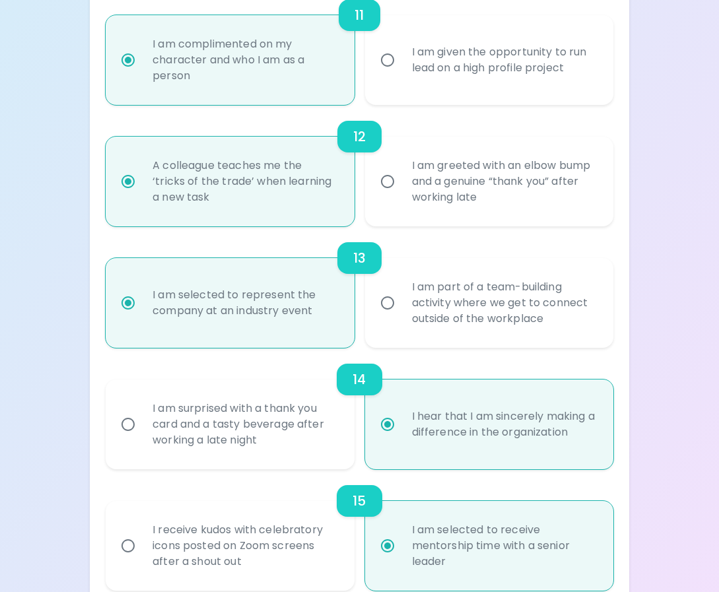
radio input "false"
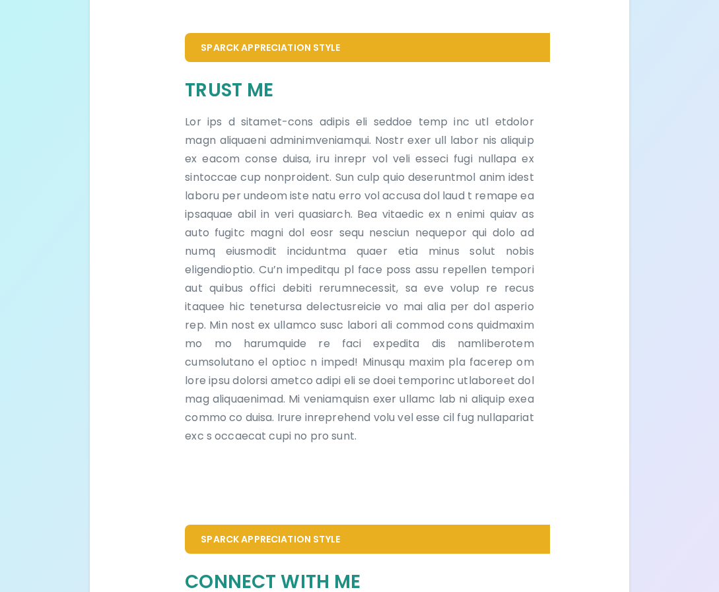
scroll to position [0, 0]
